Goal: Information Seeking & Learning: Learn about a topic

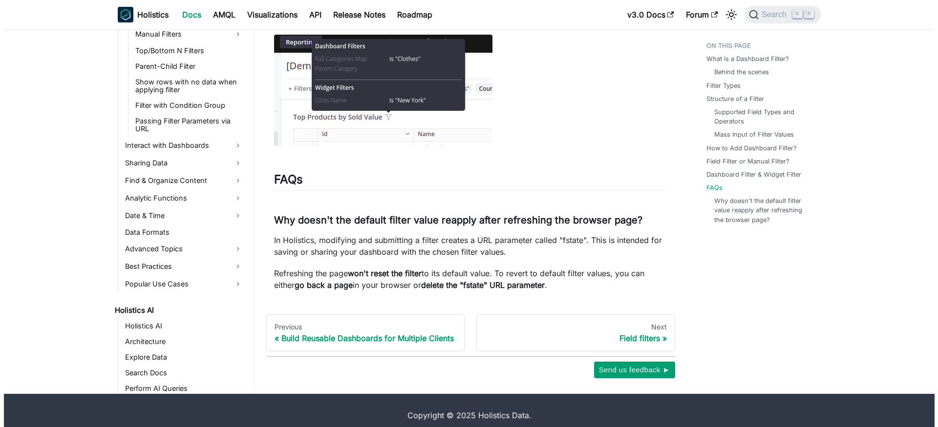
scroll to position [369, 0]
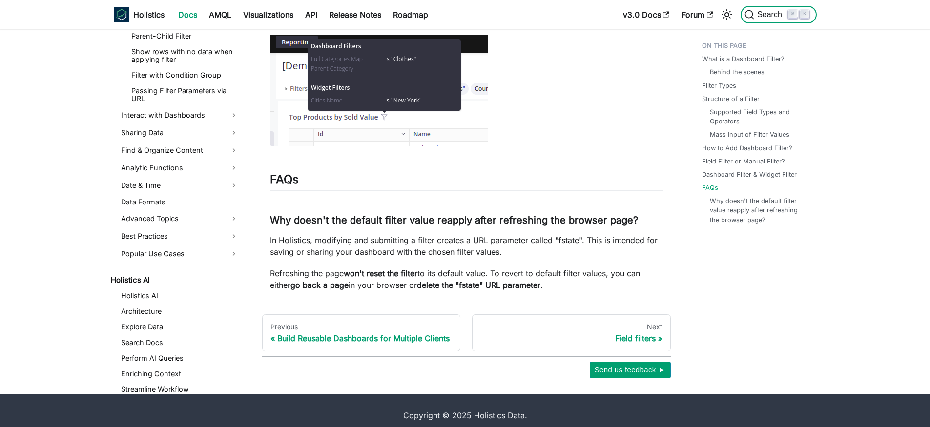
click at [765, 14] on span "Search" at bounding box center [771, 14] width 34 height 9
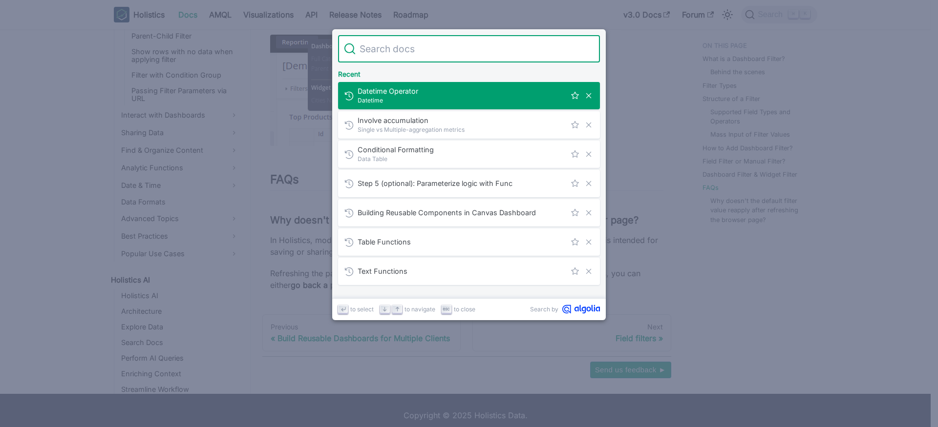
click at [418, 41] on input "Search" at bounding box center [474, 48] width 238 height 27
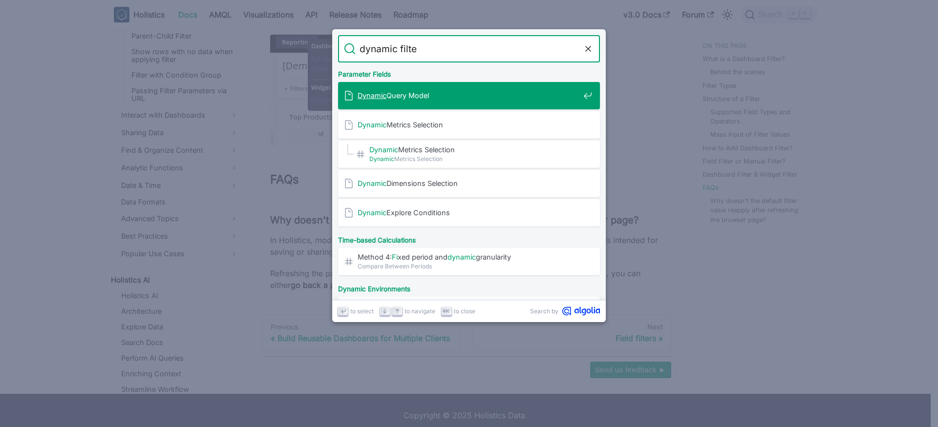
type input "dynamic filter"
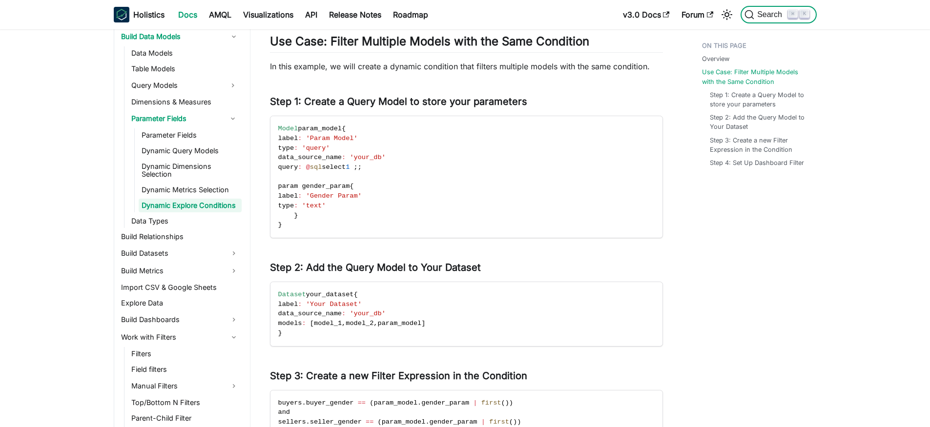
scroll to position [203, 0]
click at [190, 204] on link "Dynamic Explore Conditions" at bounding box center [190, 206] width 103 height 14
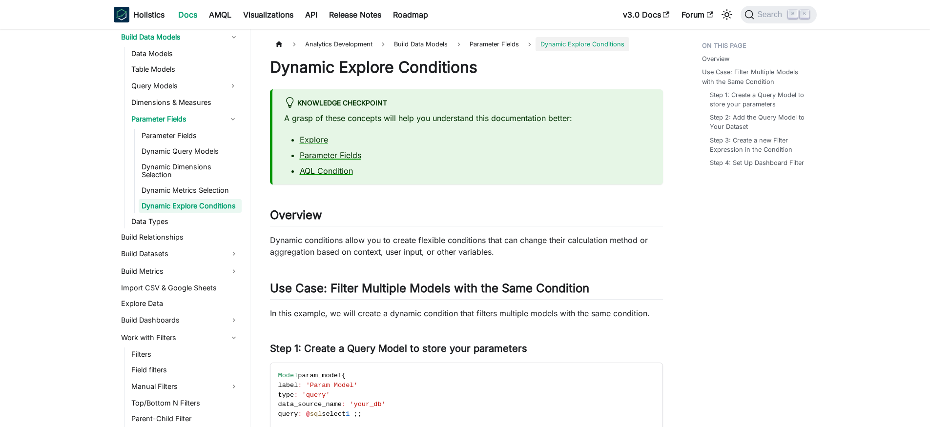
click at [342, 156] on link "Parameter Fields" at bounding box center [331, 155] width 62 height 10
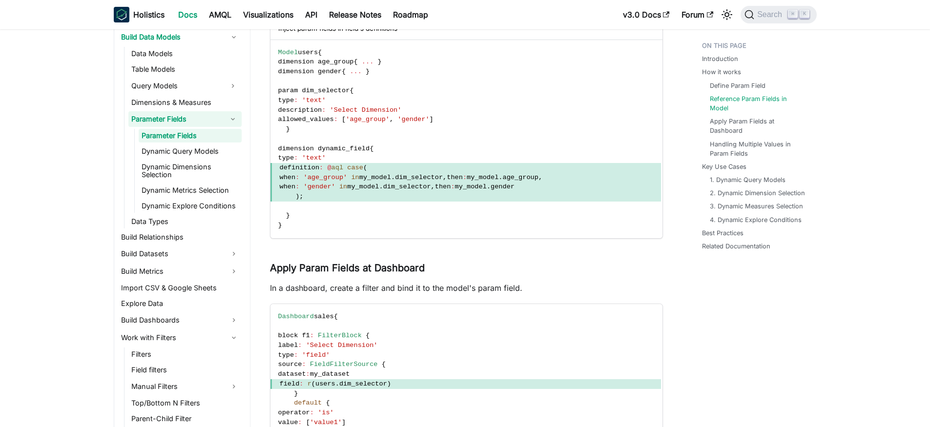
scroll to position [863, 0]
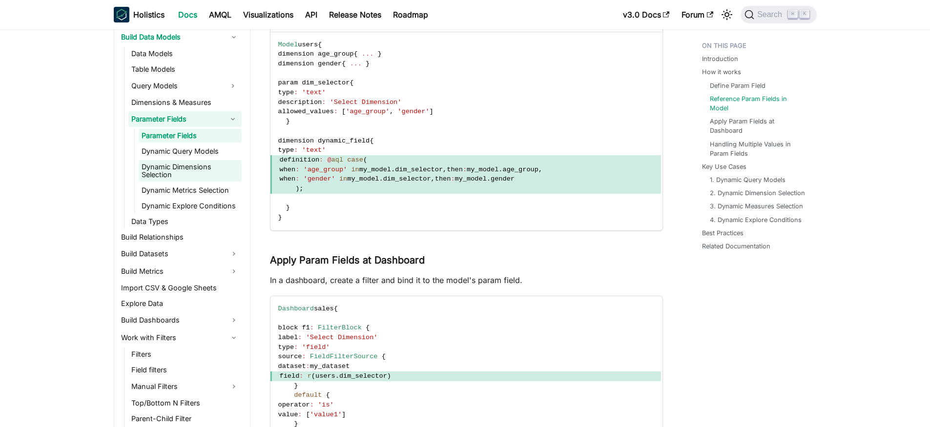
click at [205, 164] on link "Dynamic Dimensions Selection" at bounding box center [190, 170] width 103 height 21
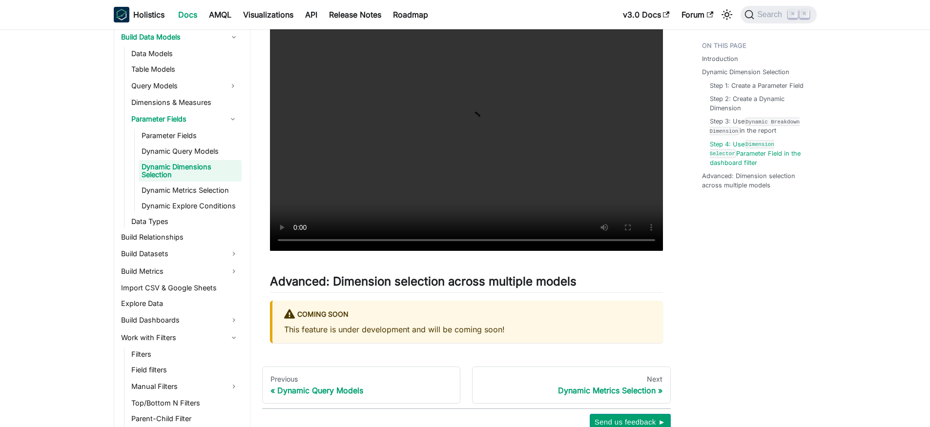
scroll to position [2209, 0]
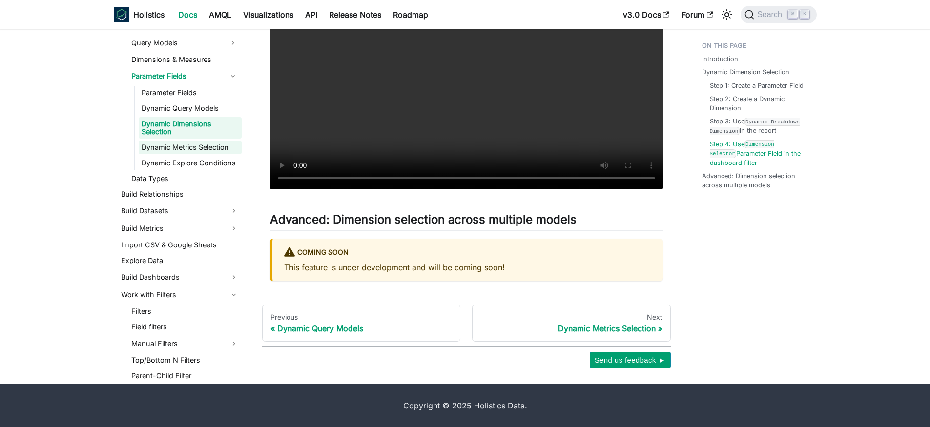
click at [196, 147] on link "Dynamic Metrics Selection" at bounding box center [190, 148] width 103 height 14
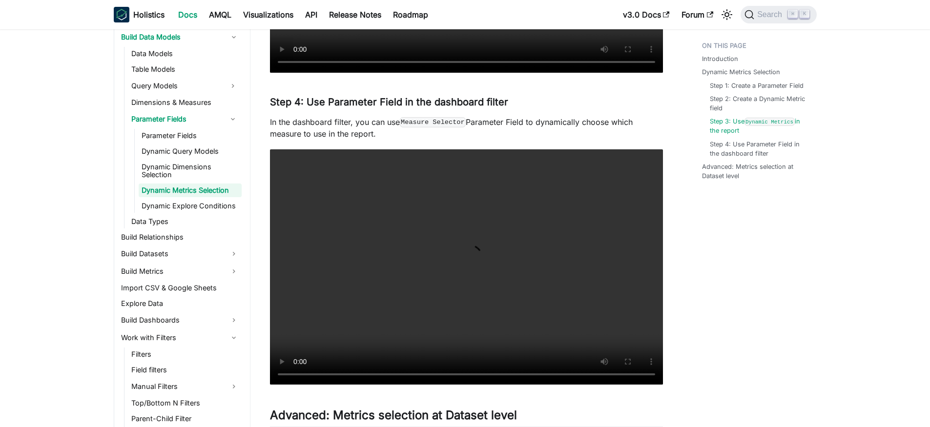
scroll to position [1670, 0]
click at [149, 226] on link "Data Types" at bounding box center [184, 222] width 113 height 14
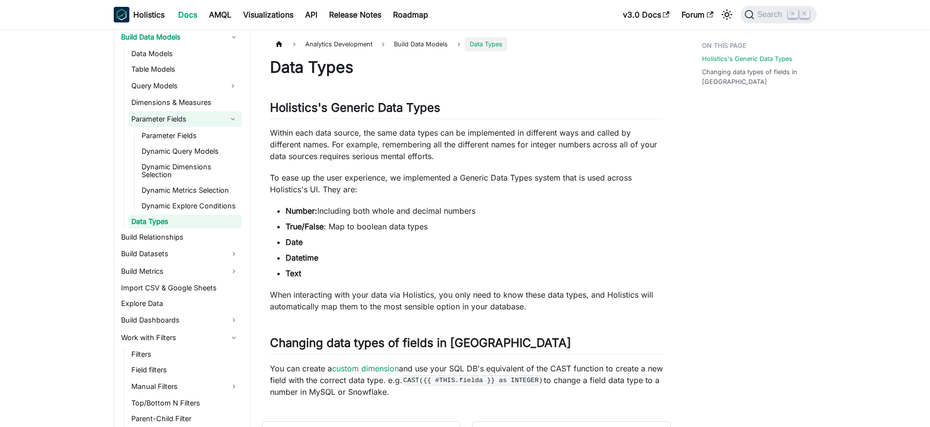
click at [167, 118] on link "Parameter Fields" at bounding box center [176, 119] width 96 height 16
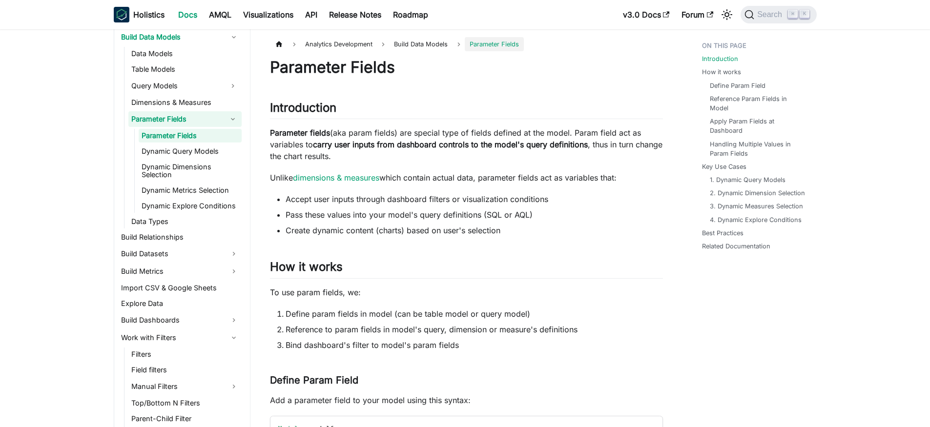
click at [167, 118] on link "Parameter Fields" at bounding box center [176, 119] width 96 height 16
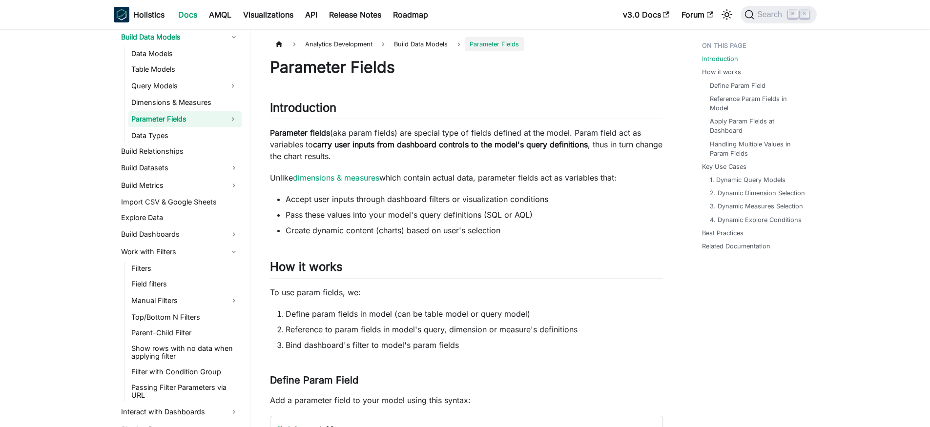
click at [182, 119] on link "Parameter Fields" at bounding box center [176, 119] width 96 height 16
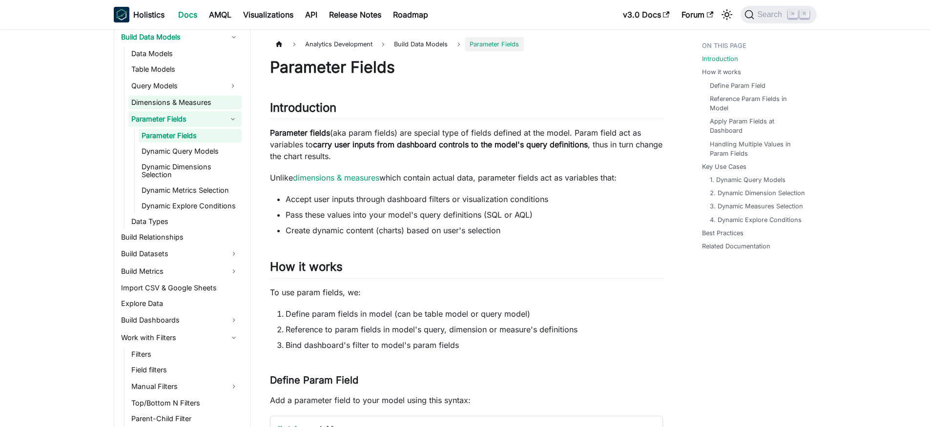
click at [182, 102] on link "Dimensions & Measures" at bounding box center [184, 103] width 113 height 14
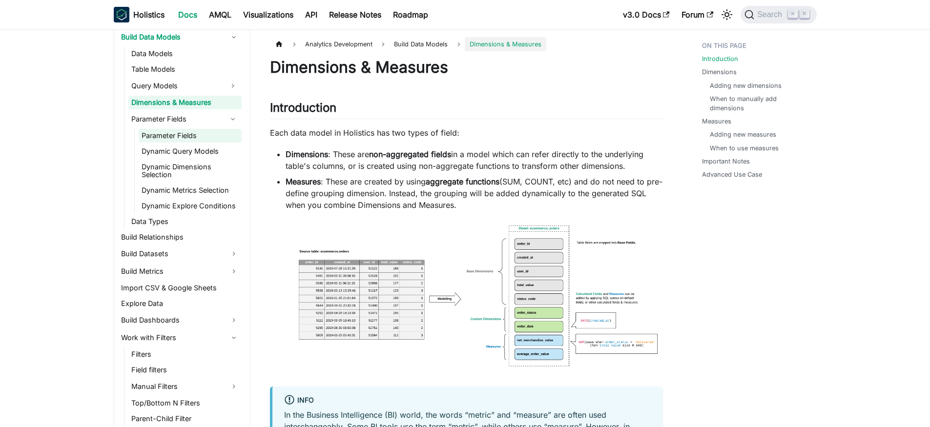
click at [186, 135] on link "Parameter Fields" at bounding box center [190, 136] width 103 height 14
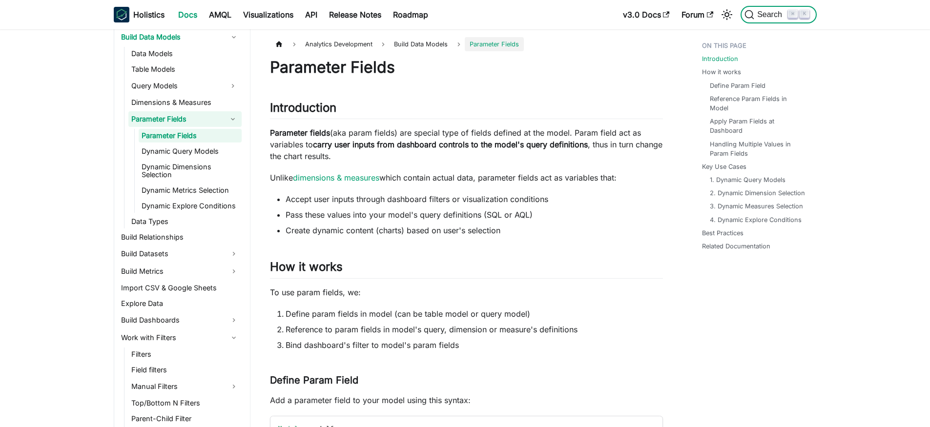
click at [770, 13] on span "Search" at bounding box center [771, 14] width 34 height 9
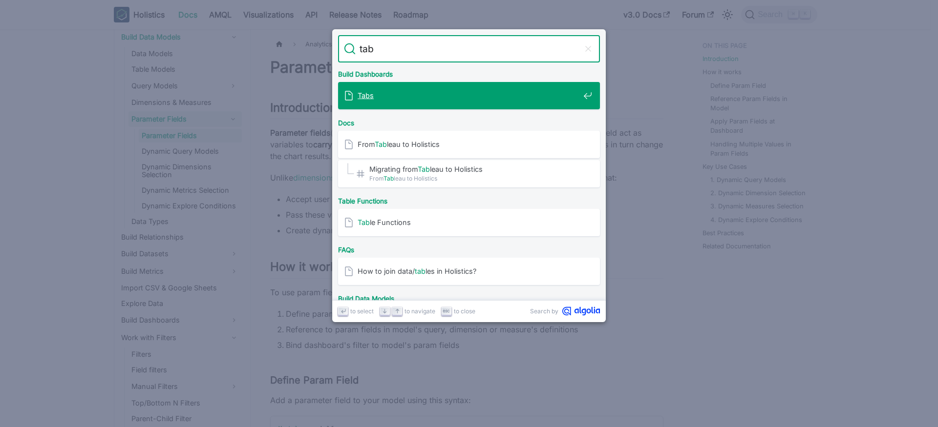
type input "tabs"
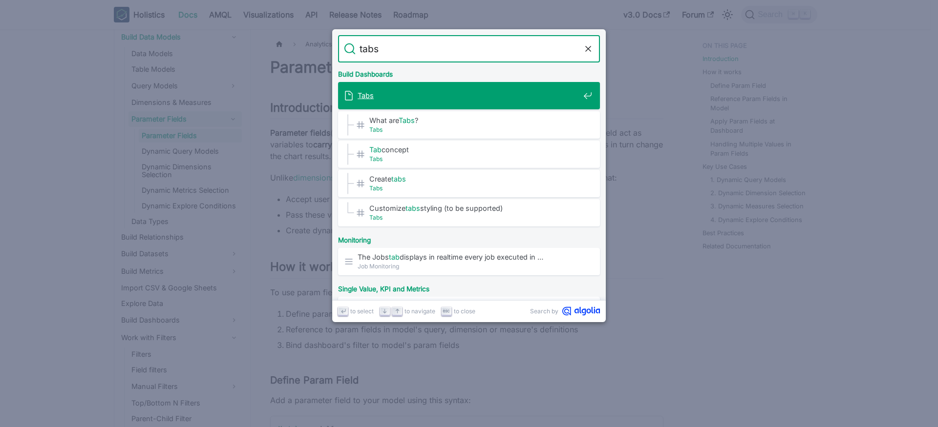
click at [504, 97] on span "Tabs" at bounding box center [468, 95] width 222 height 9
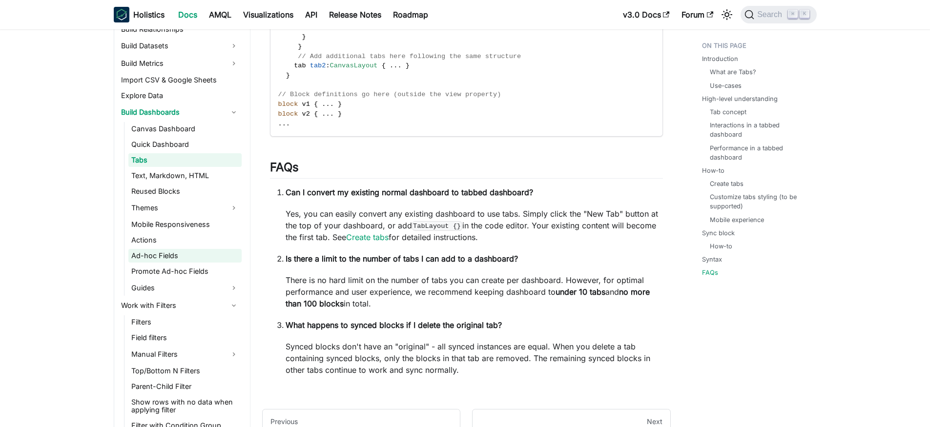
scroll to position [434, 0]
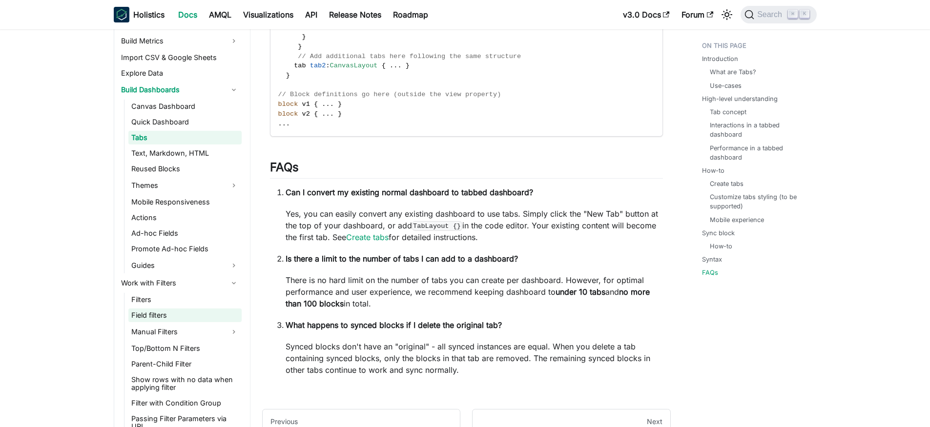
click at [166, 309] on link "Field filters" at bounding box center [184, 316] width 113 height 14
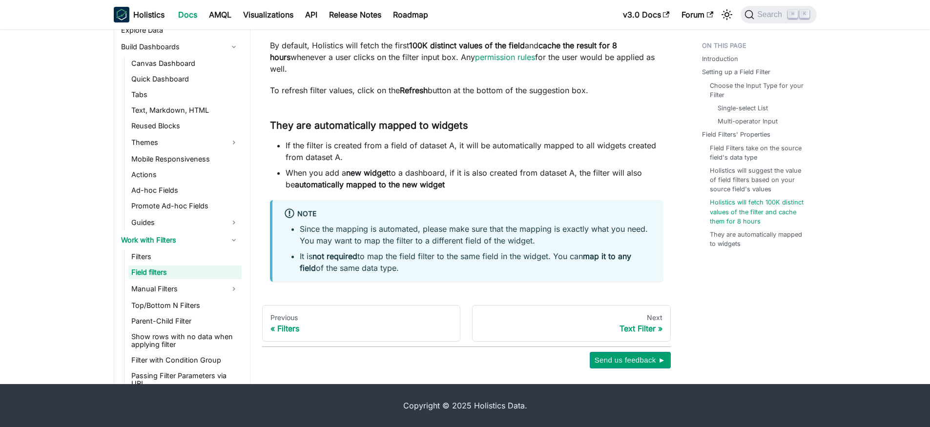
scroll to position [3121, 0]
